Goal: Task Accomplishment & Management: Use online tool/utility

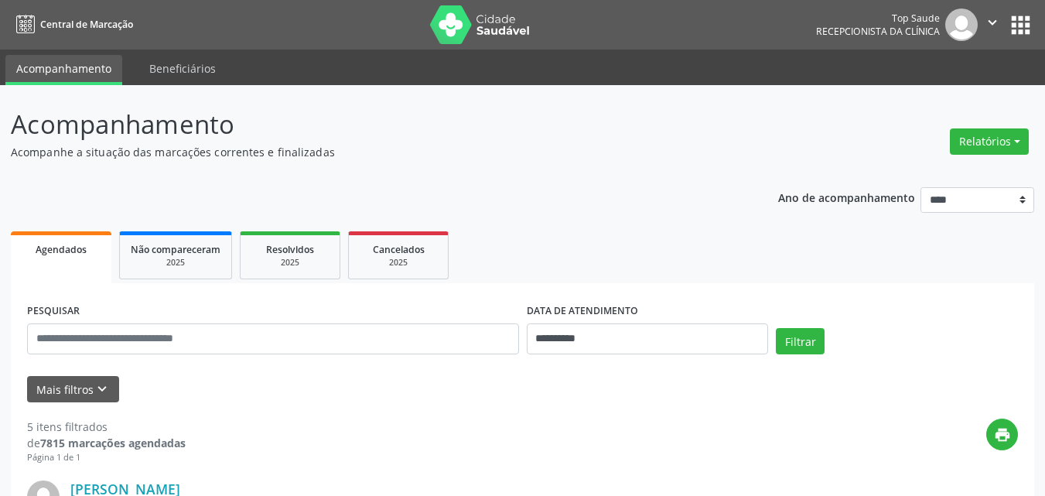
click at [994, 142] on button "Relatórios" at bounding box center [989, 141] width 79 height 26
click at [915, 178] on link "Agendamentos" at bounding box center [946, 175] width 166 height 22
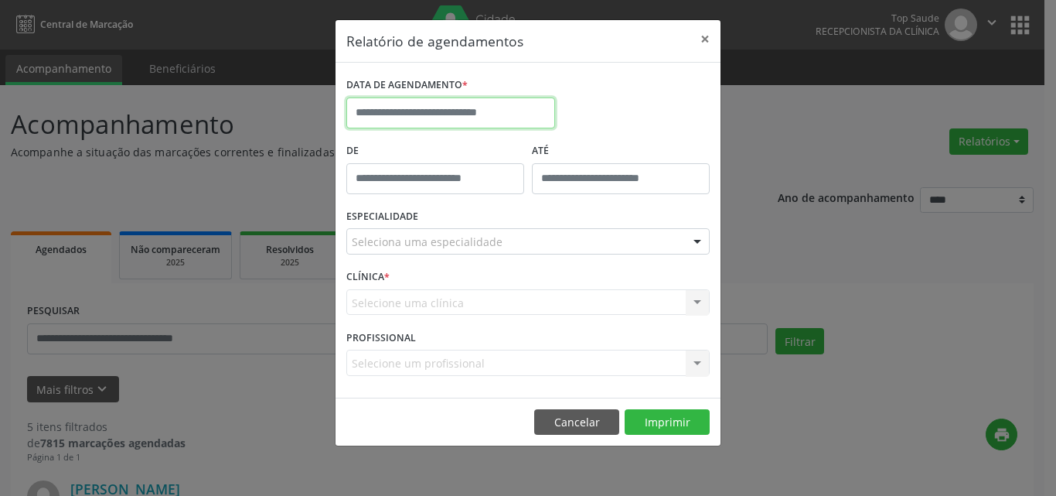
click at [414, 104] on input "text" at bounding box center [450, 112] width 209 height 31
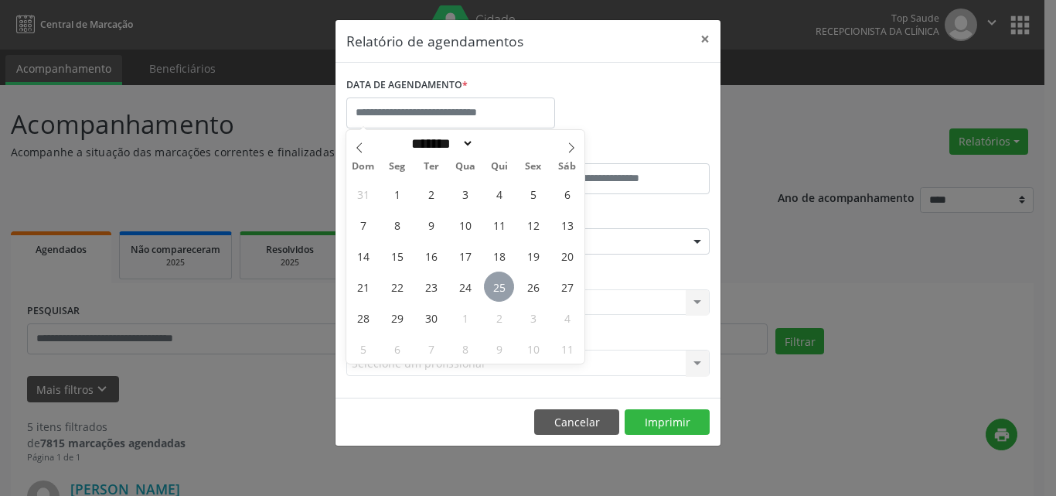
click at [496, 290] on span "25" at bounding box center [499, 286] width 30 height 30
type input "**********"
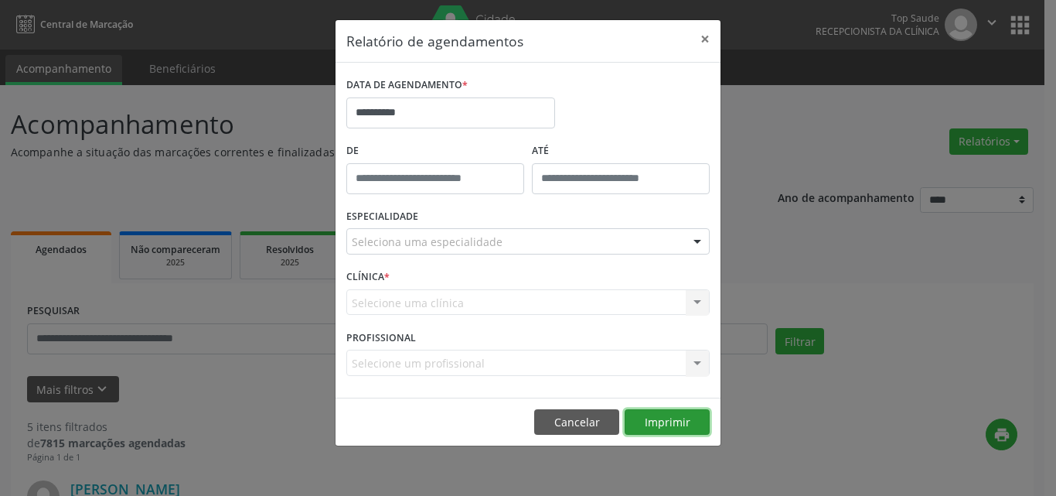
click at [670, 425] on button "Imprimir" at bounding box center [667, 422] width 85 height 26
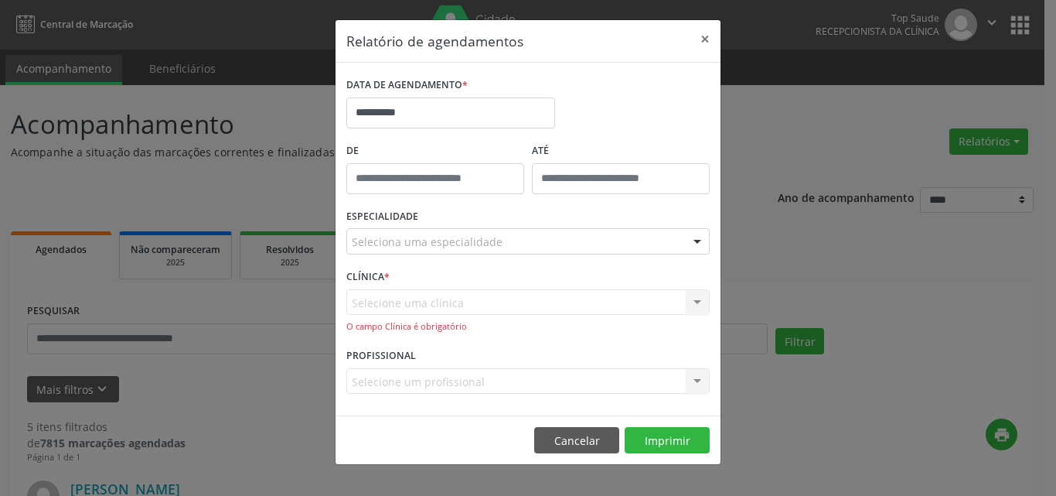
click at [403, 298] on div "Selecione uma clínica Nenhum resultado encontrado para: " " Não há nenhuma opçã…" at bounding box center [527, 311] width 363 height 44
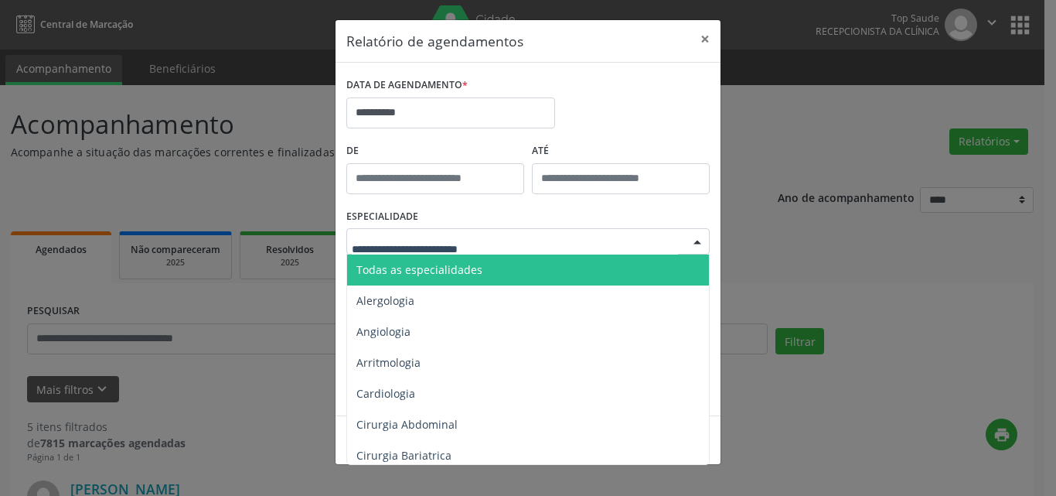
click at [405, 267] on span "Todas as especialidades" at bounding box center [419, 269] width 126 height 15
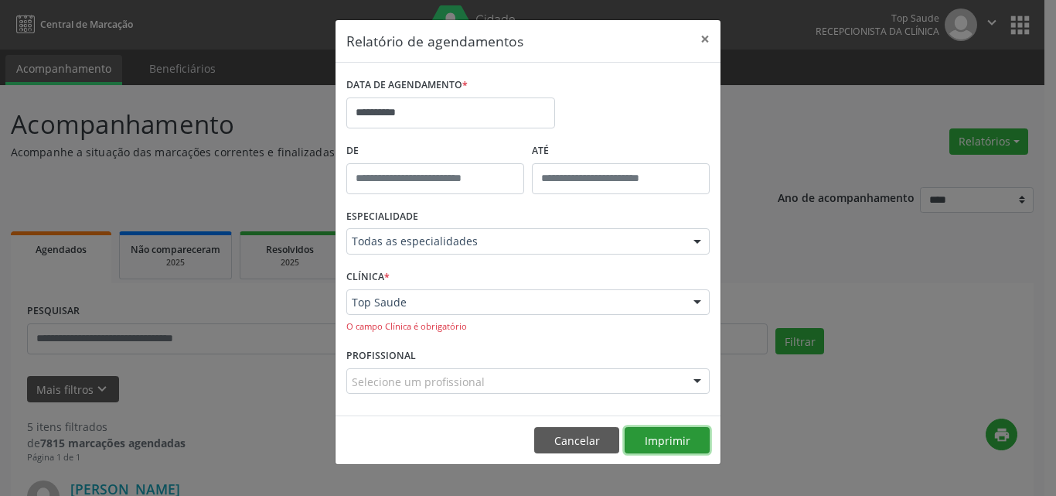
click at [668, 435] on button "Imprimir" at bounding box center [667, 440] width 85 height 26
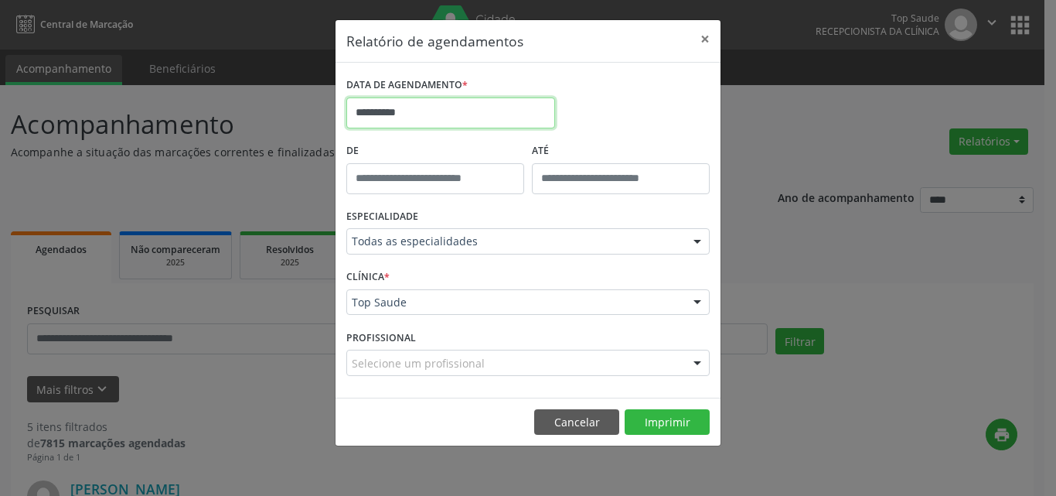
click at [385, 112] on input "**********" at bounding box center [450, 112] width 209 height 31
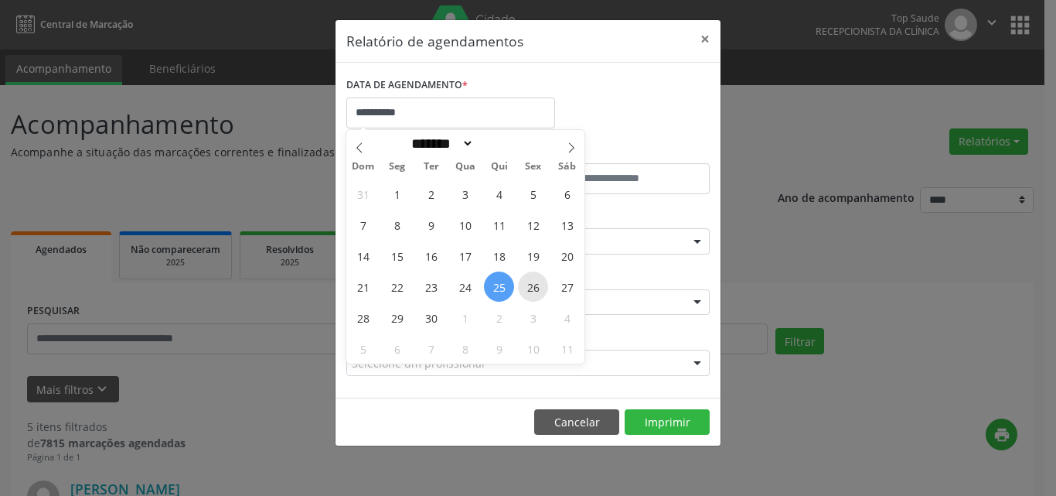
click at [524, 285] on span "26" at bounding box center [533, 286] width 30 height 30
type input "**********"
click at [524, 285] on span "26" at bounding box center [533, 286] width 30 height 30
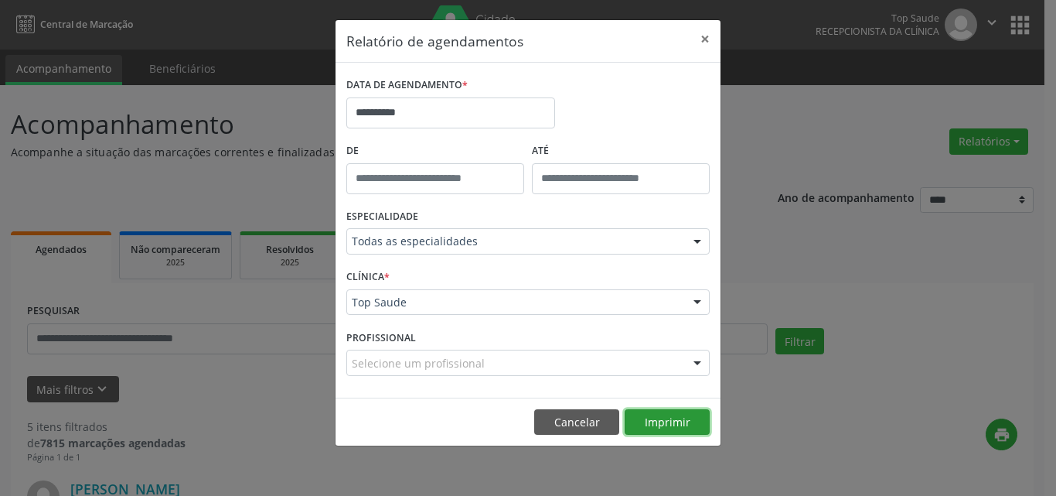
click at [653, 424] on button "Imprimir" at bounding box center [667, 422] width 85 height 26
click at [676, 421] on button "Imprimir" at bounding box center [667, 422] width 85 height 26
click at [657, 408] on footer "Cancelar Imprimir" at bounding box center [528, 421] width 385 height 49
click at [671, 421] on button "Imprimir" at bounding box center [667, 422] width 85 height 26
click at [701, 39] on button "×" at bounding box center [705, 39] width 31 height 38
